Goal: Transaction & Acquisition: Purchase product/service

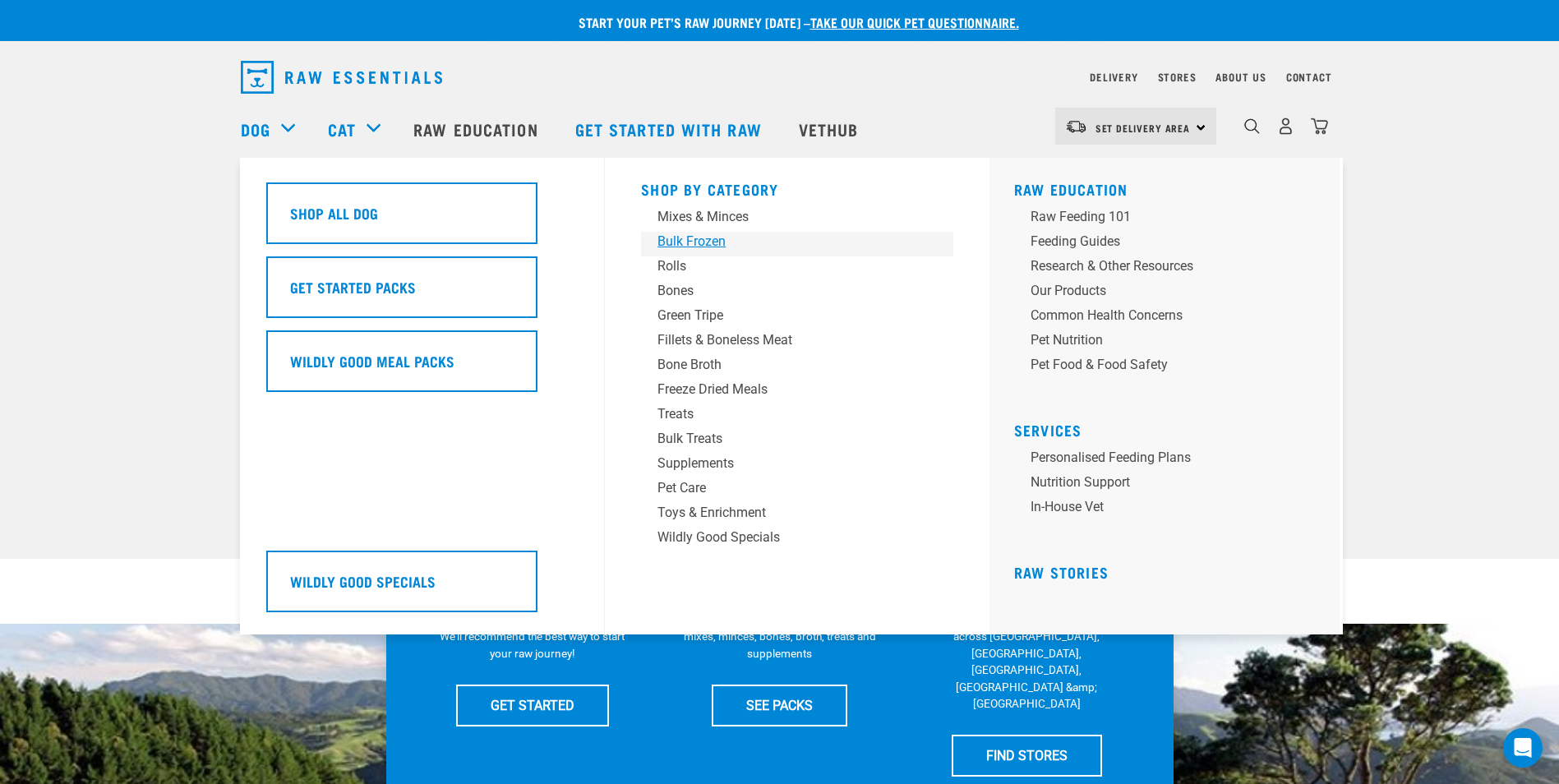
click at [671, 238] on div "Bulk Frozen" at bounding box center [786, 242] width 257 height 20
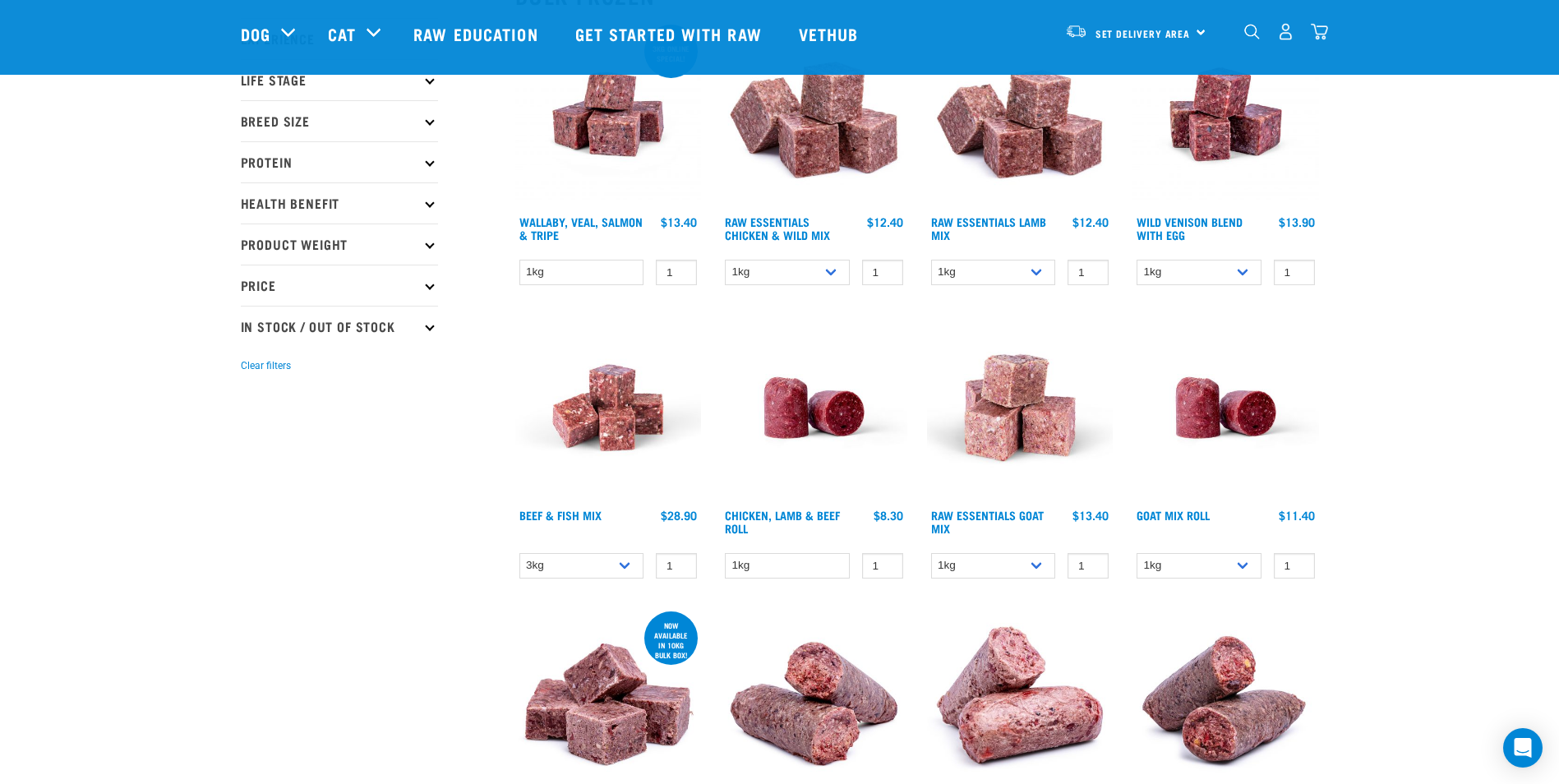
scroll to position [224, 0]
click at [778, 519] on link "Chicken, Lamb & Beef Roll" at bounding box center [782, 522] width 115 height 19
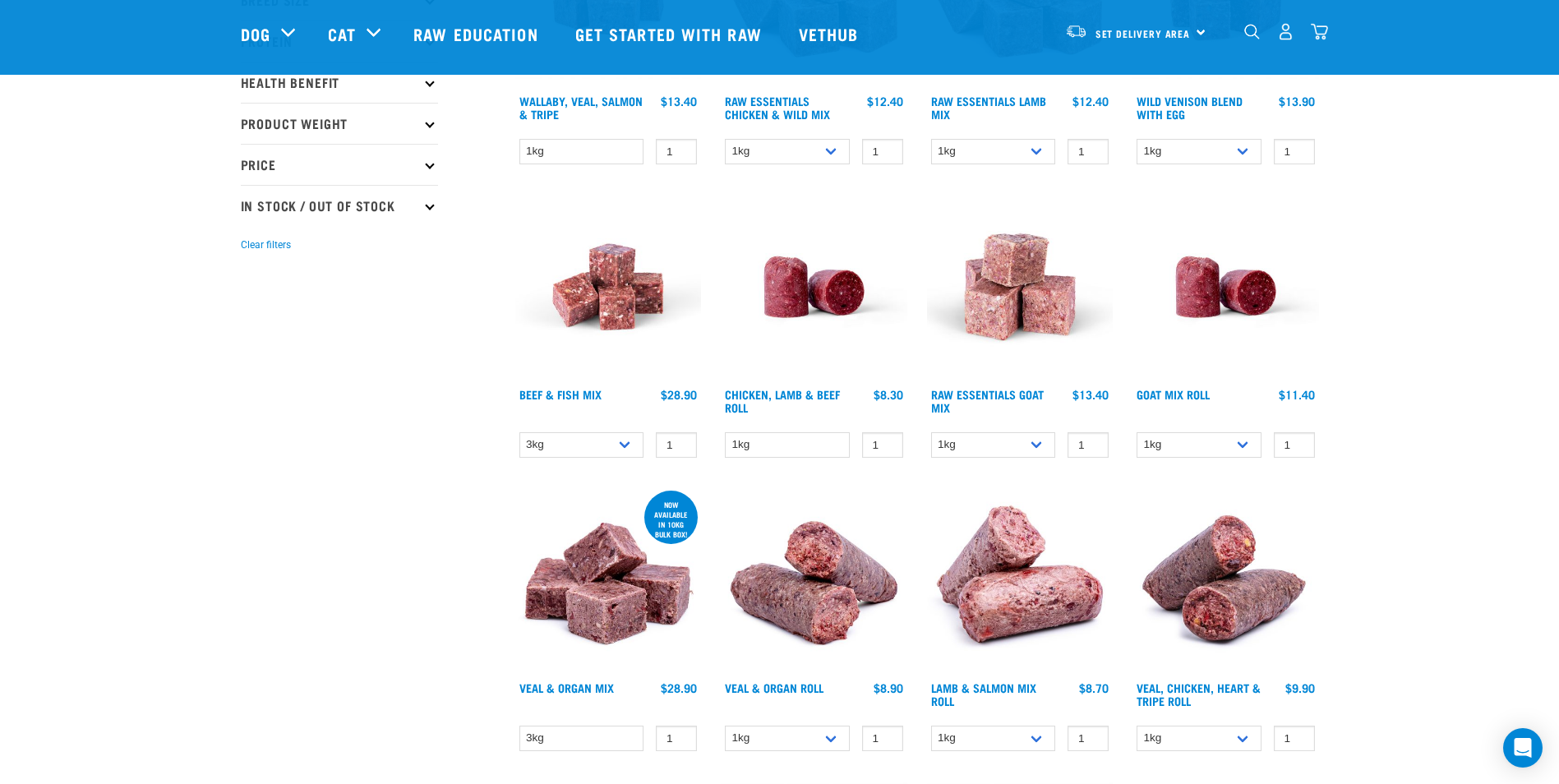
scroll to position [346, 0]
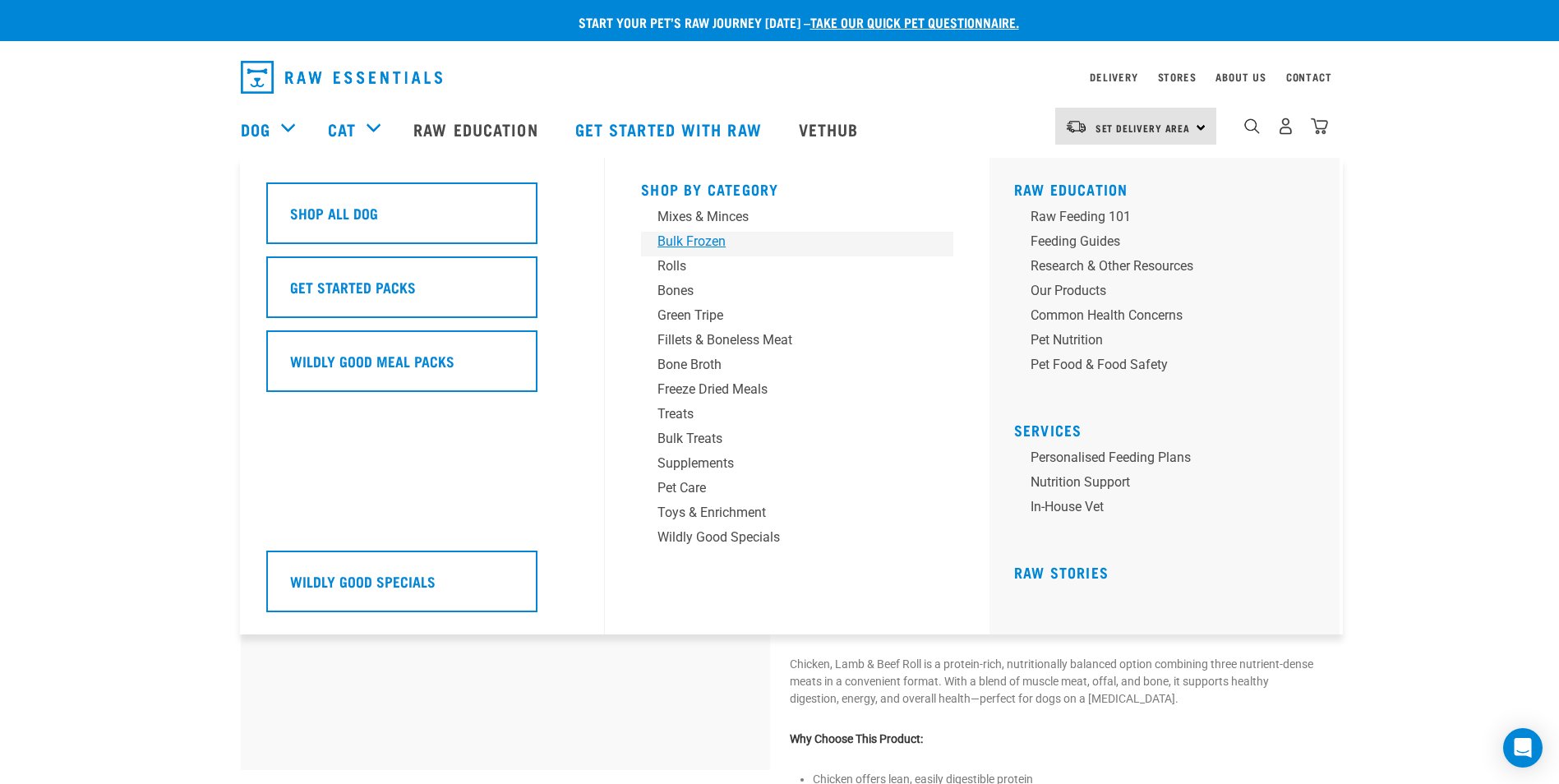
click at [666, 244] on div "Bulk Frozen" at bounding box center [786, 242] width 257 height 20
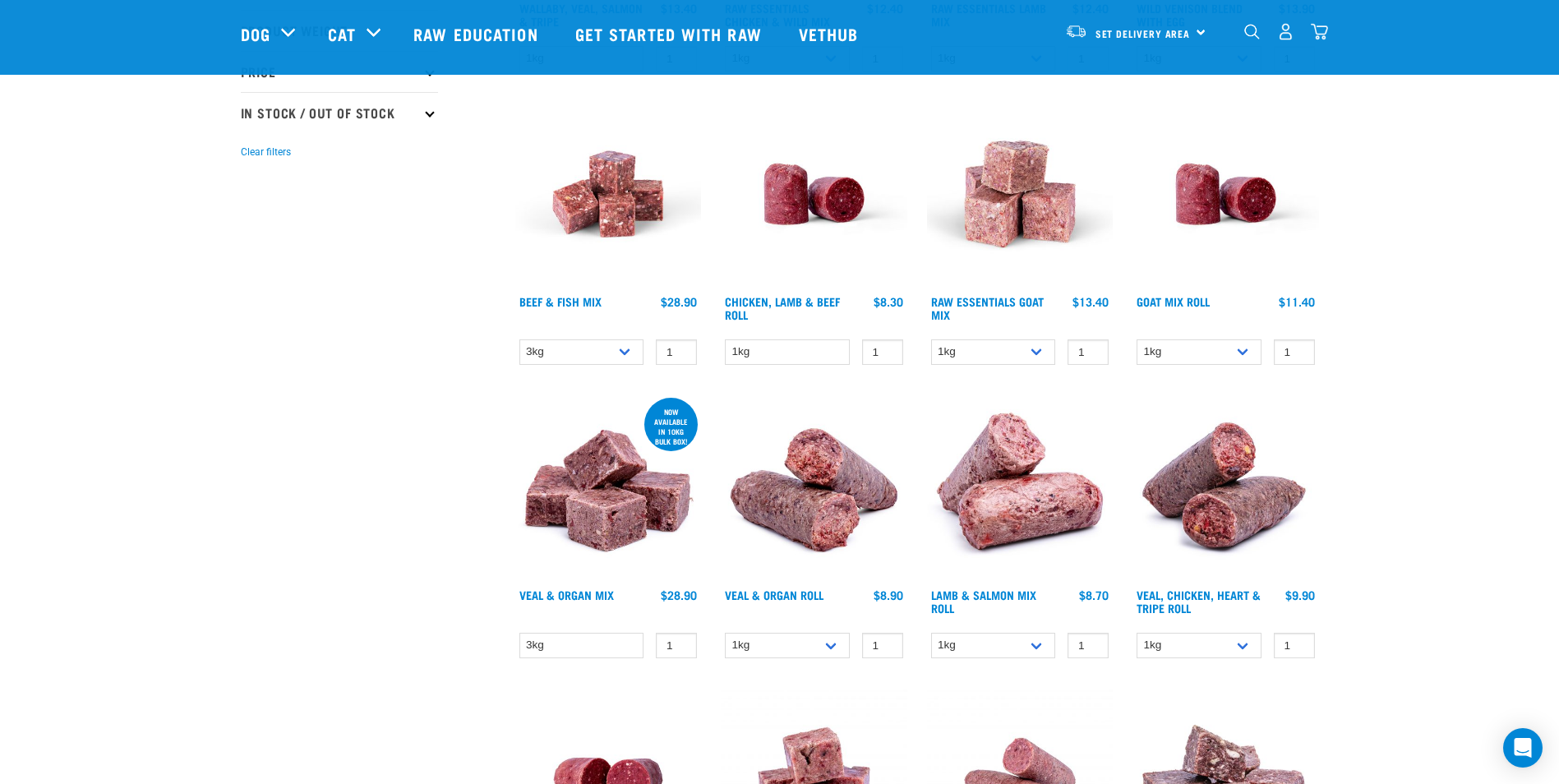
scroll to position [438, 0]
click at [995, 307] on link "Raw Essentials Goat Mix" at bounding box center [987, 308] width 112 height 19
click at [995, 308] on link "Raw Essentials Goat Mix" at bounding box center [987, 308] width 112 height 19
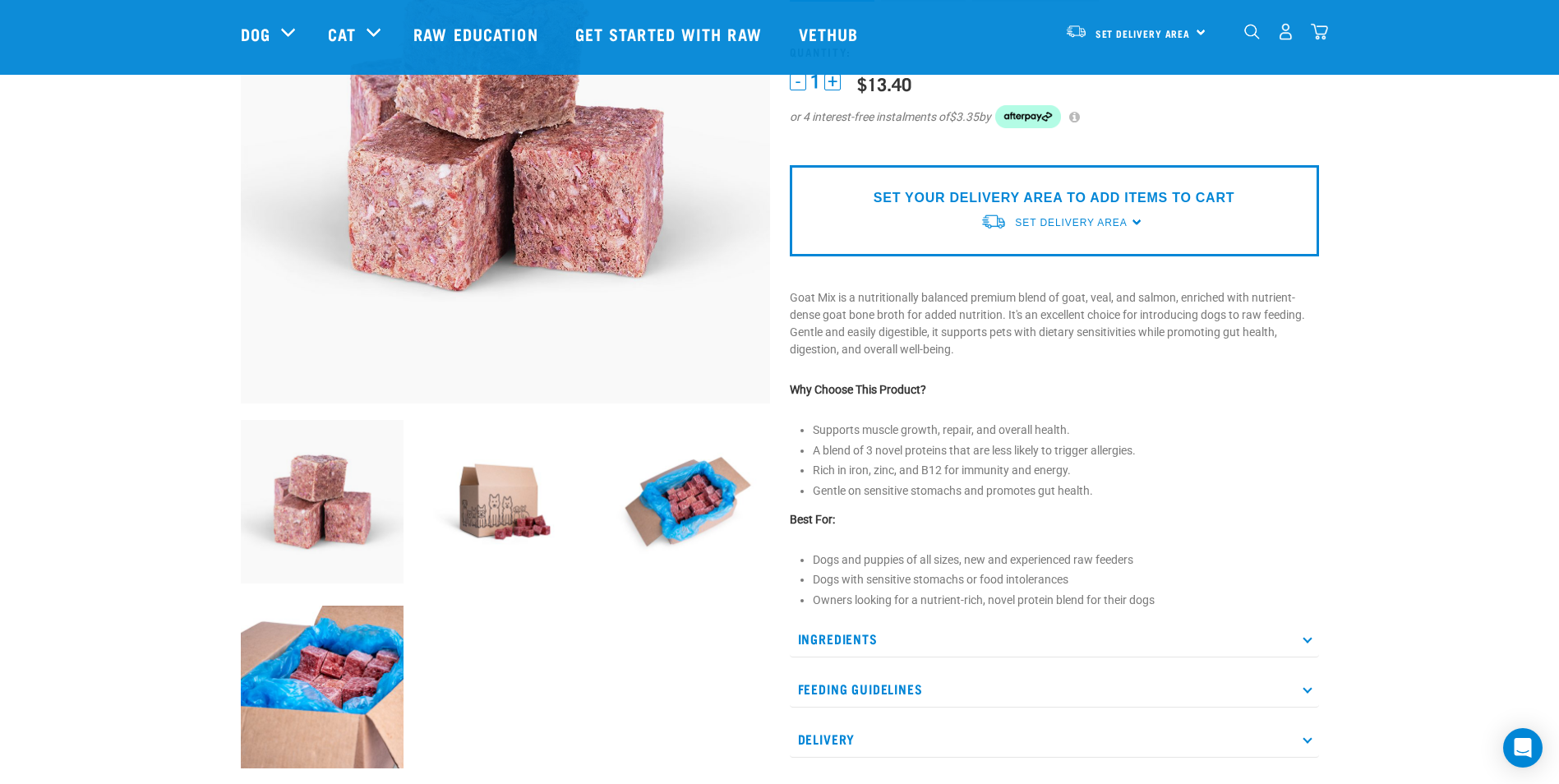
scroll to position [247, 0]
click at [728, 482] on img at bounding box center [688, 501] width 164 height 164
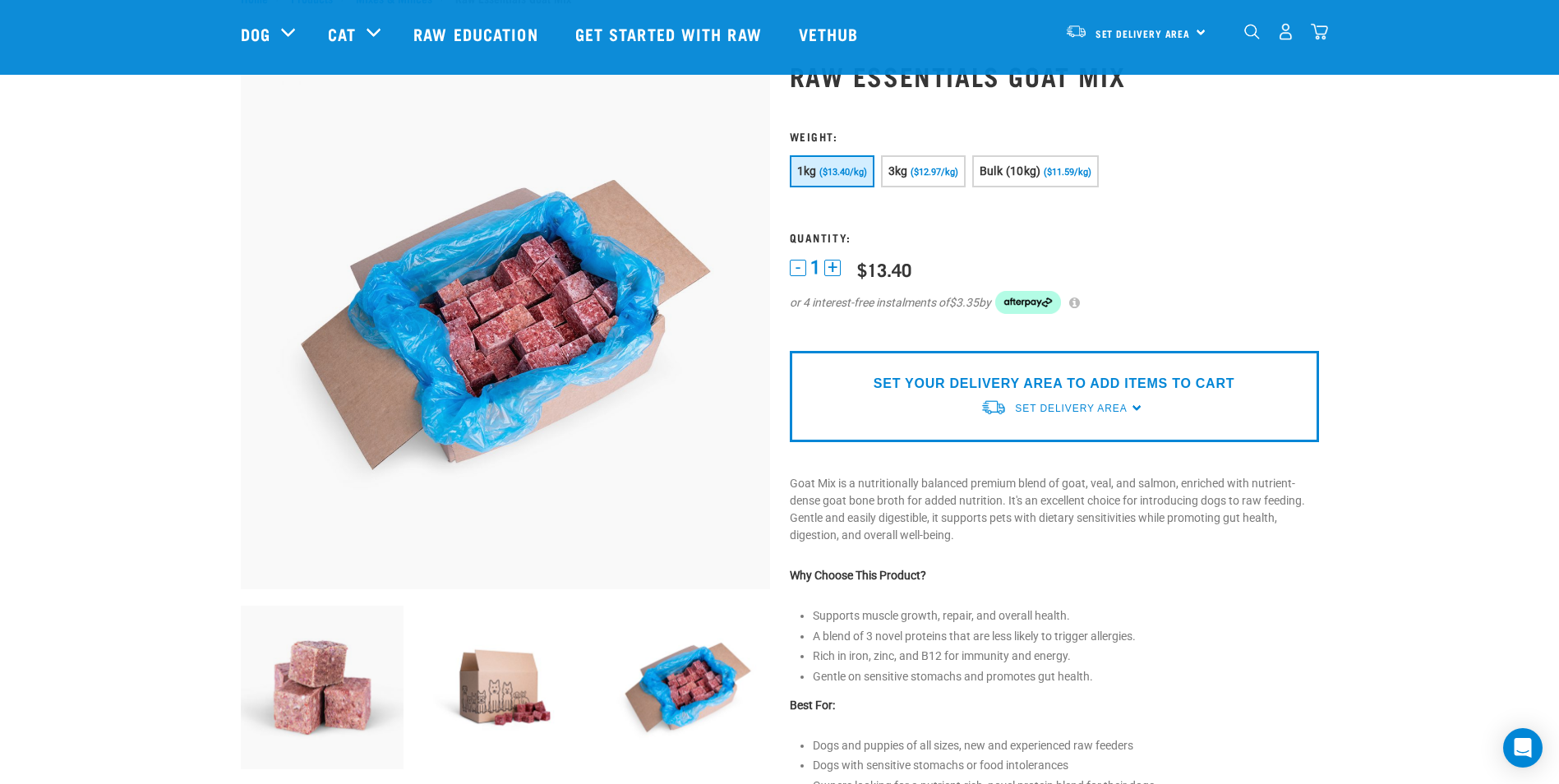
scroll to position [59, 0]
click at [992, 175] on span "Bulk (10kg)" at bounding box center [1010, 172] width 61 height 13
click at [234, 197] on div at bounding box center [505, 503] width 549 height 928
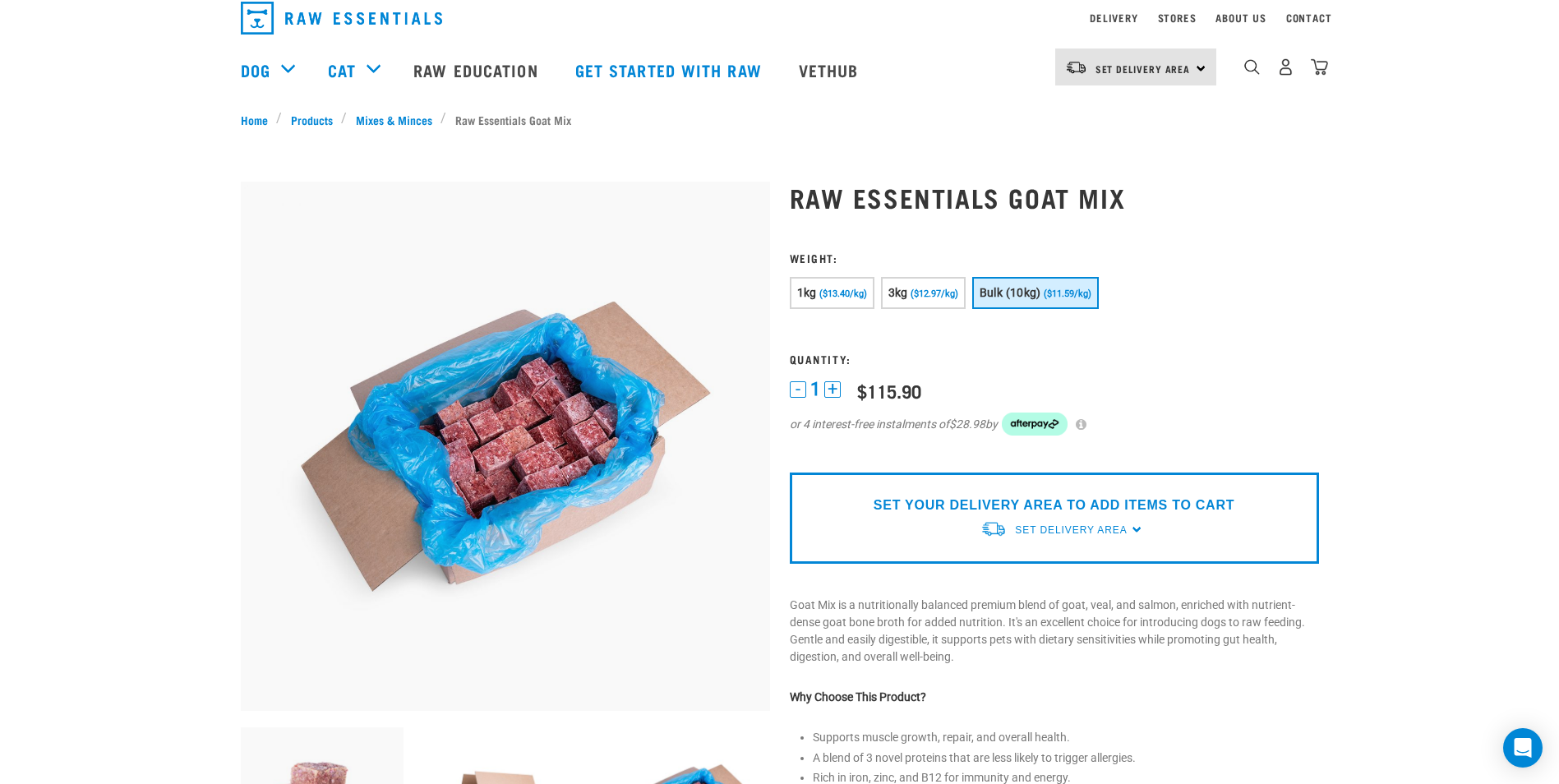
scroll to position [0, 0]
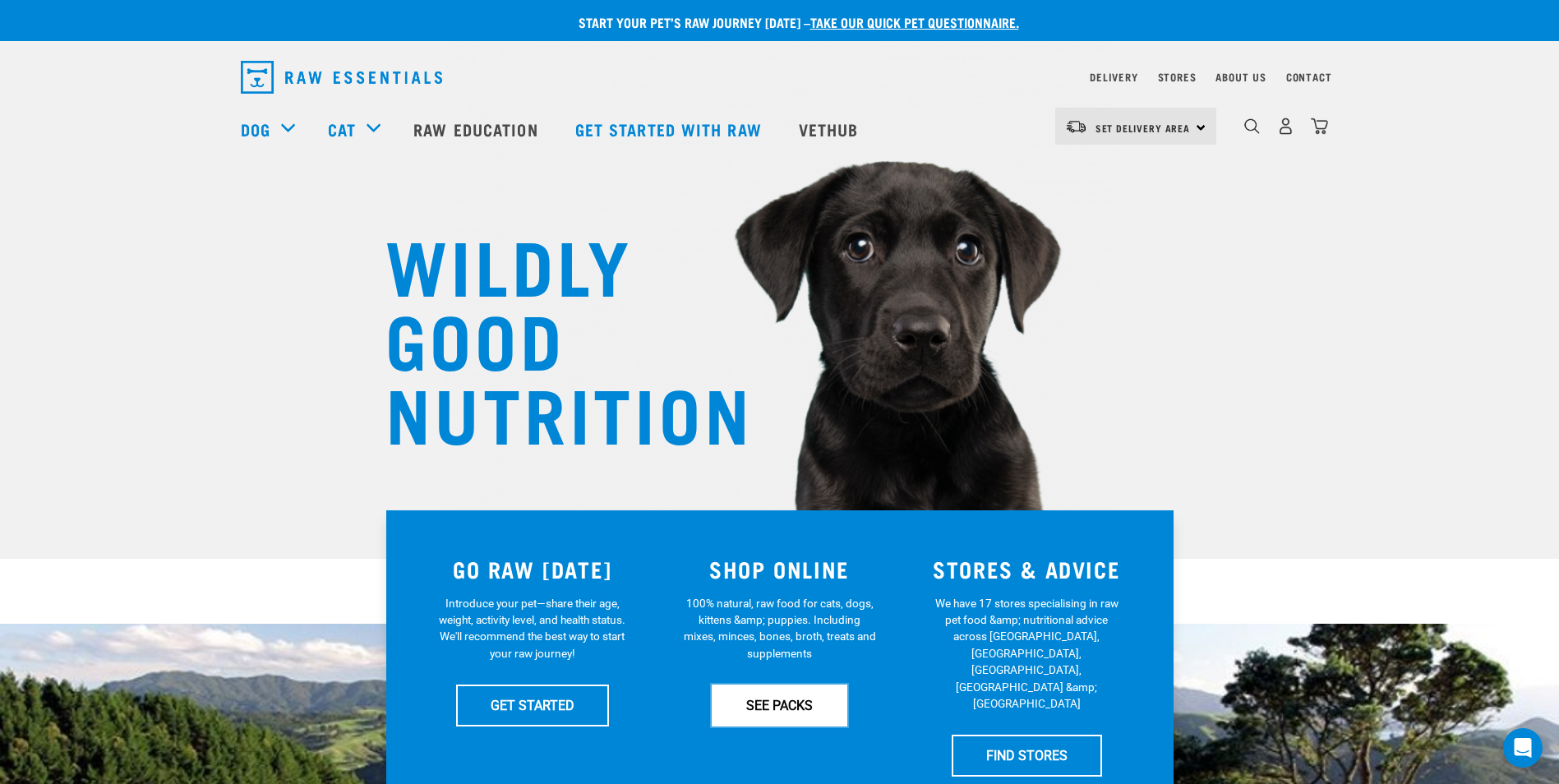
click at [798, 699] on link "SEE PACKS" at bounding box center [780, 705] width 135 height 41
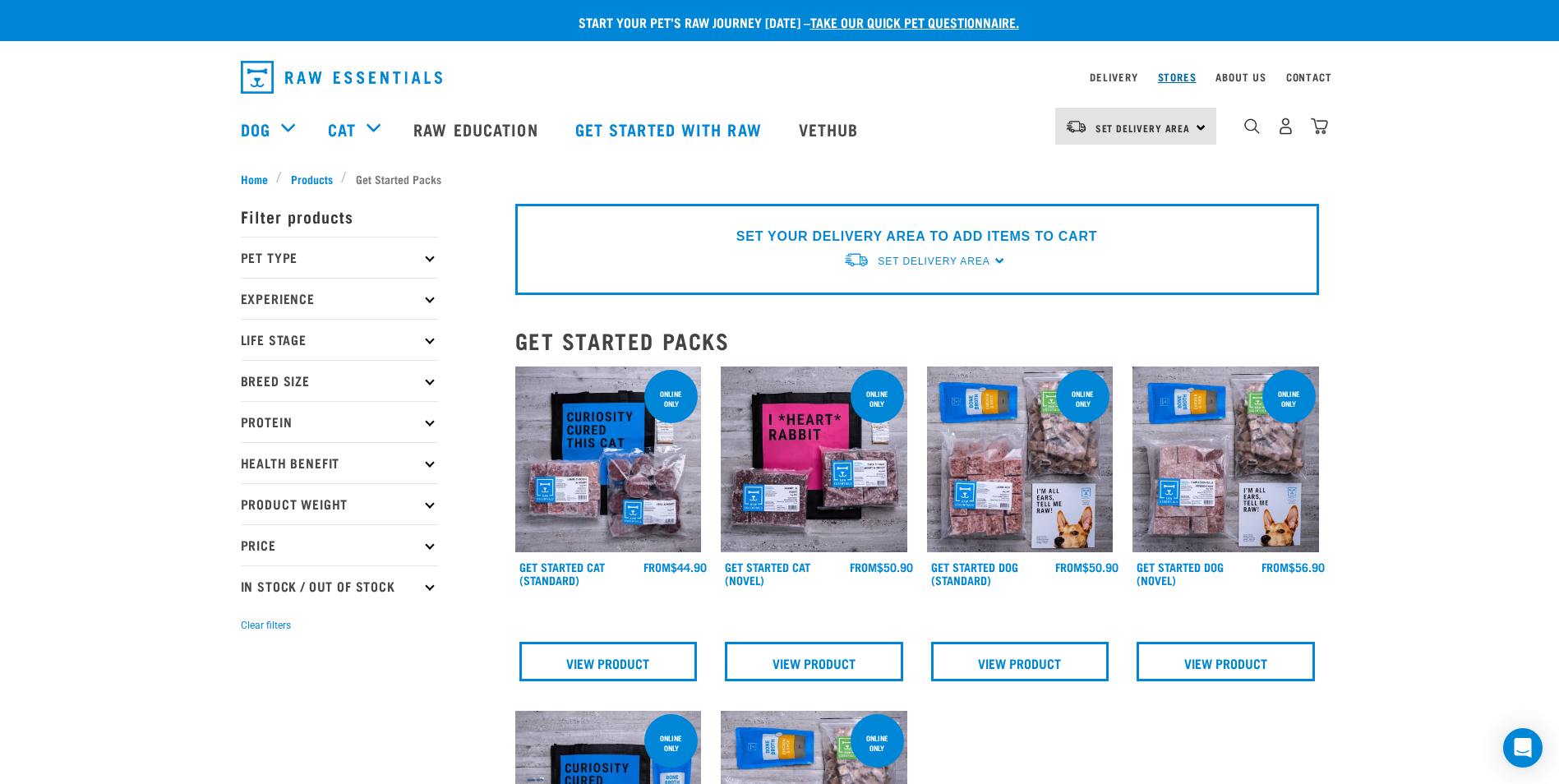
click at [1185, 77] on link "Stores" at bounding box center [1177, 77] width 38 height 5
